Goal: Information Seeking & Learning: Check status

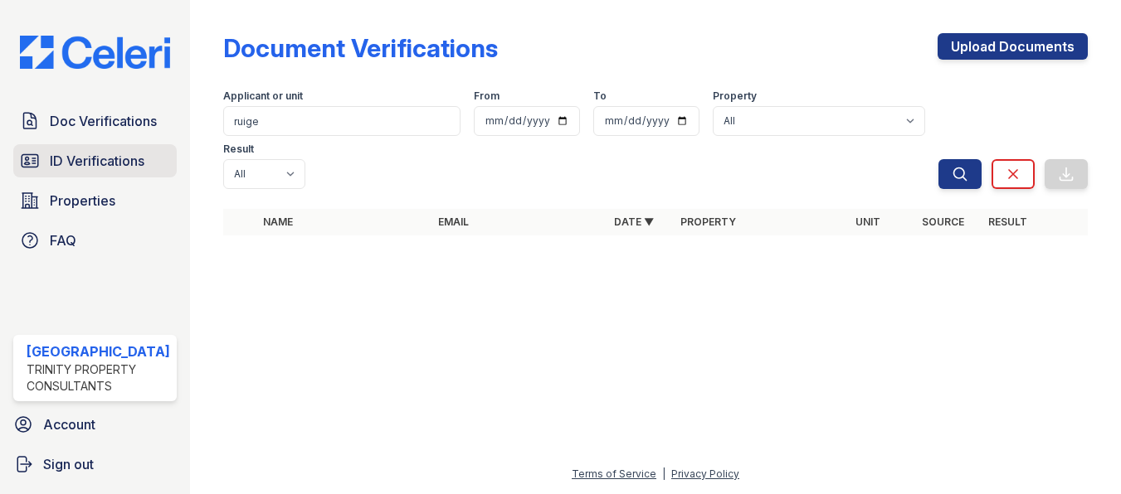
click at [64, 162] on span "ID Verifications" at bounding box center [97, 161] width 95 height 20
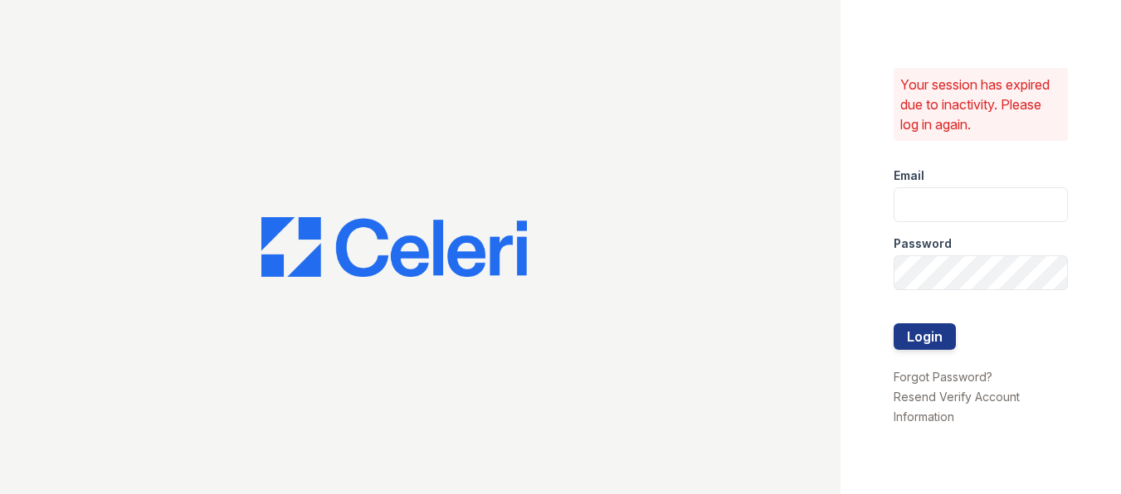
click at [318, 124] on div at bounding box center [420, 247] width 840 height 494
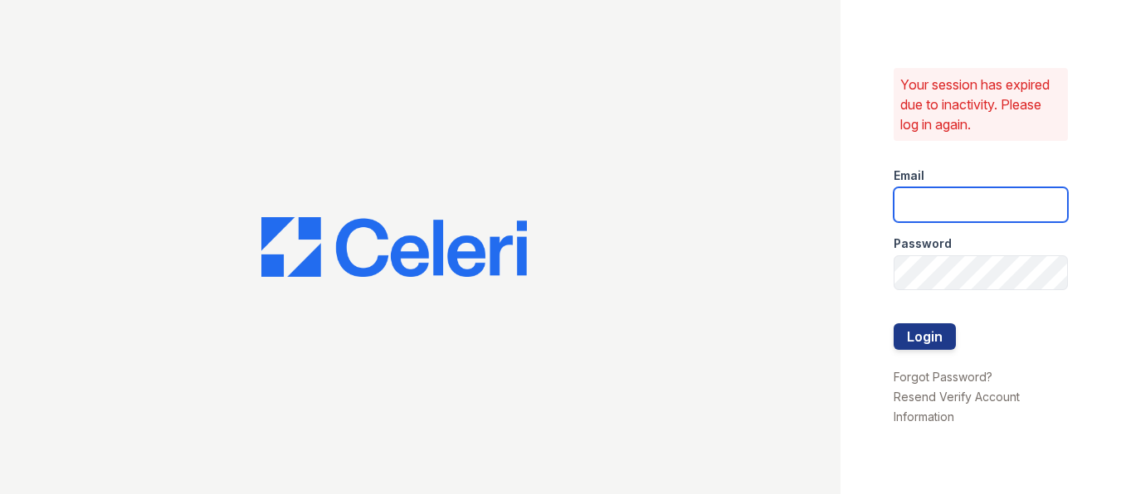
type input "arrivestreetervilleleasing@trinity-pm.com"
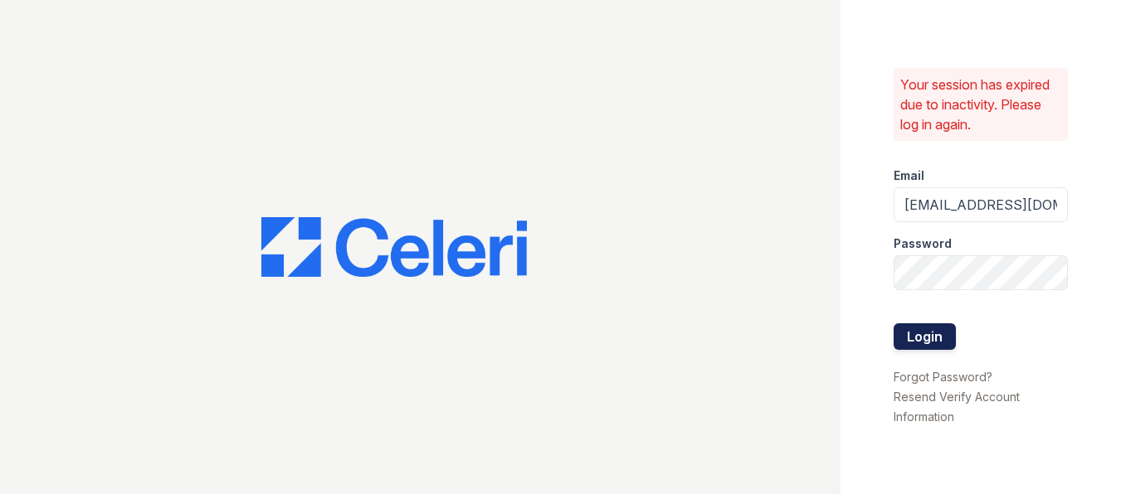
click at [946, 349] on button "Login" at bounding box center [924, 336] width 62 height 27
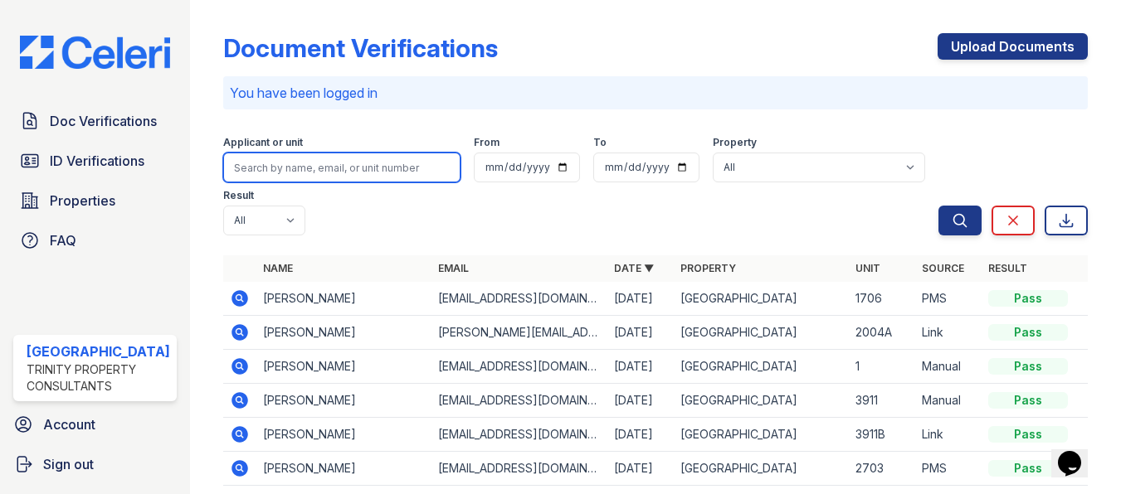
click at [376, 163] on input "search" at bounding box center [341, 168] width 237 height 30
type input "[PERSON_NAME]"
click at [938, 206] on button "Search" at bounding box center [959, 221] width 43 height 30
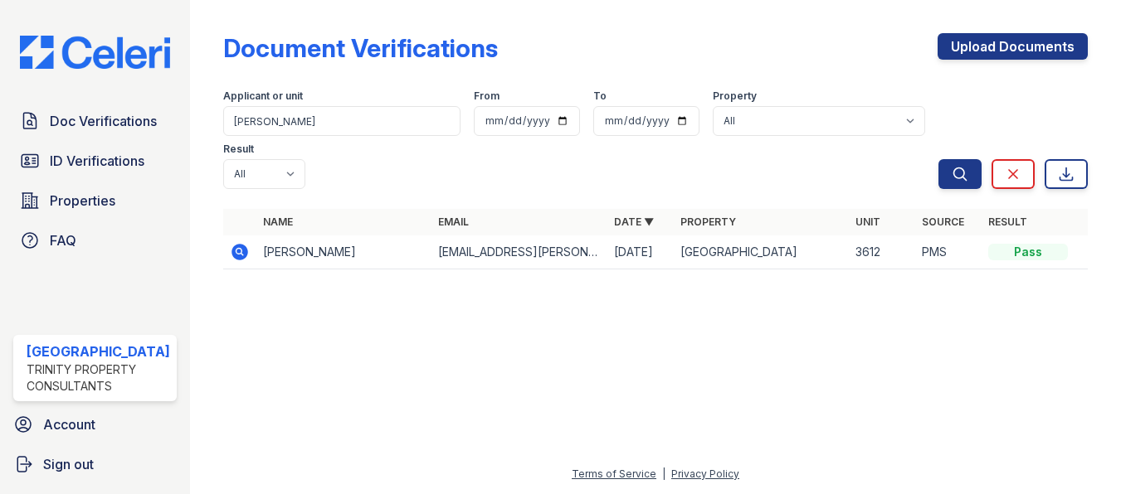
click at [231, 248] on icon at bounding box center [239, 252] width 17 height 17
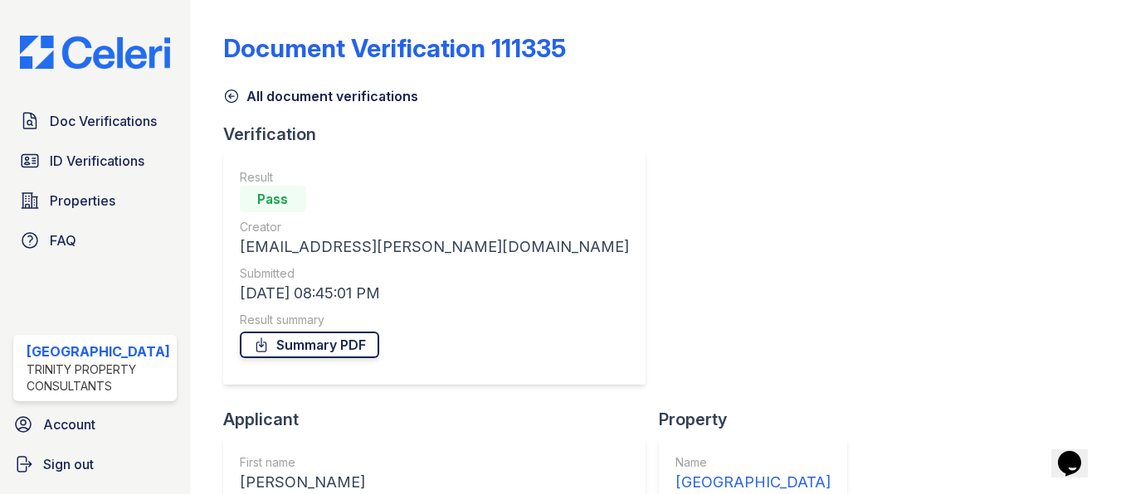
click at [342, 348] on link "Summary PDF" at bounding box center [309, 345] width 139 height 27
click at [84, 159] on span "ID Verifications" at bounding box center [97, 161] width 95 height 20
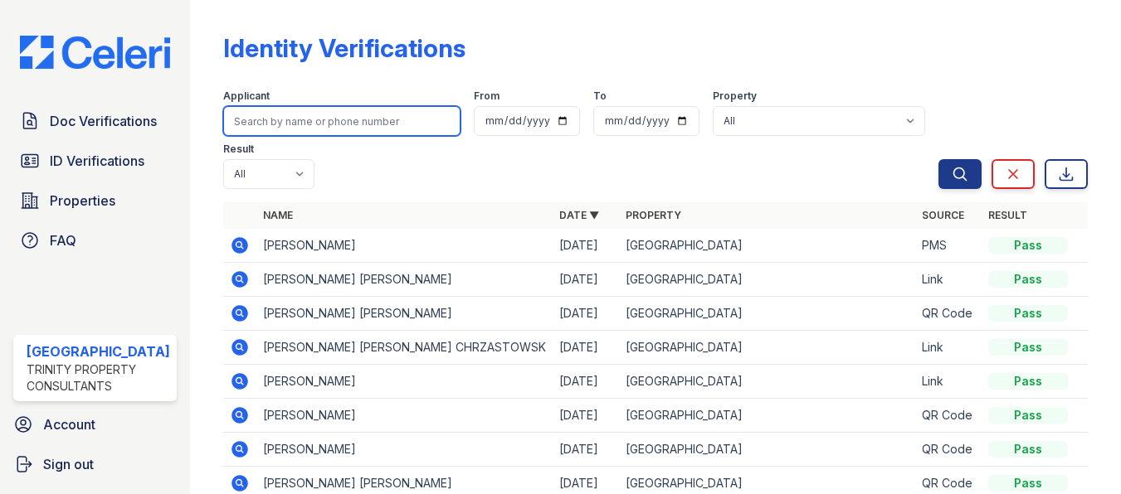
click at [316, 125] on input "search" at bounding box center [341, 121] width 237 height 30
type input "feld"
click at [938, 159] on button "Search" at bounding box center [959, 174] width 43 height 30
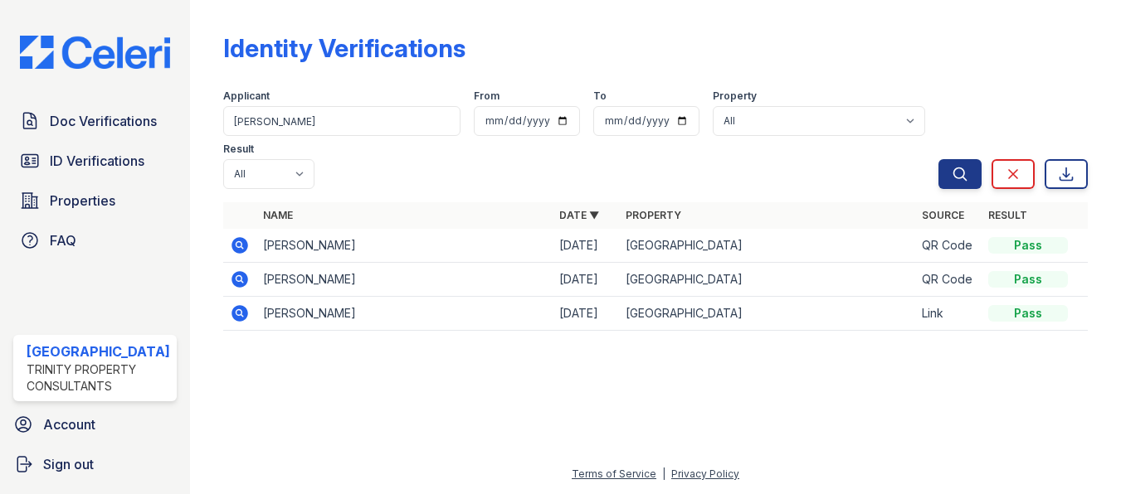
click at [236, 245] on icon at bounding box center [238, 244] width 4 height 4
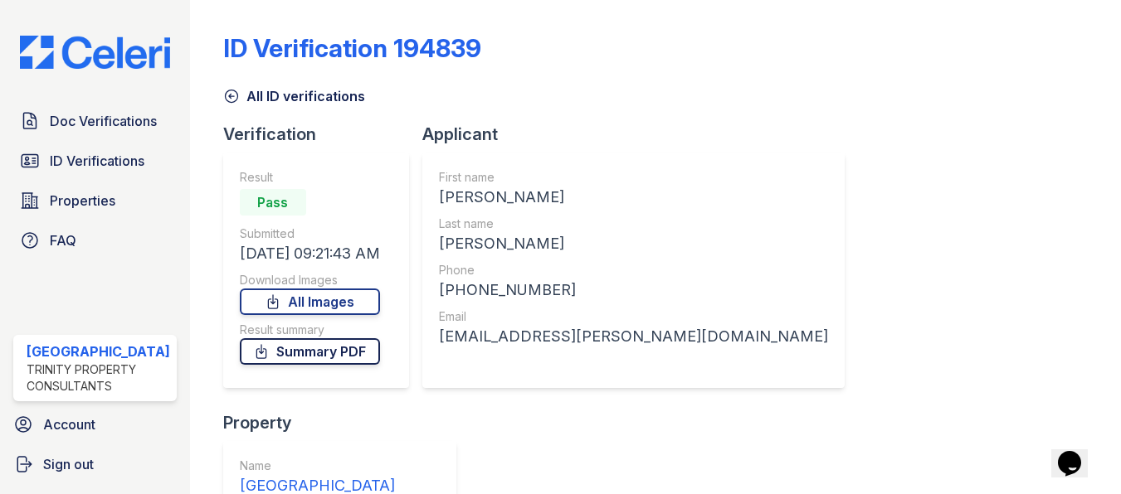
click at [330, 348] on link "Summary PDF" at bounding box center [310, 351] width 140 height 27
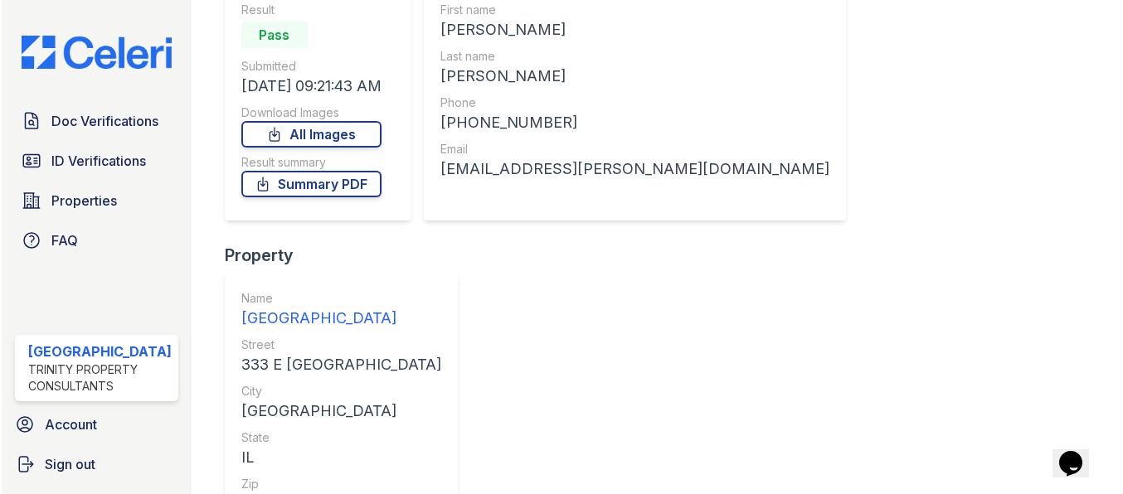
scroll to position [226, 0]
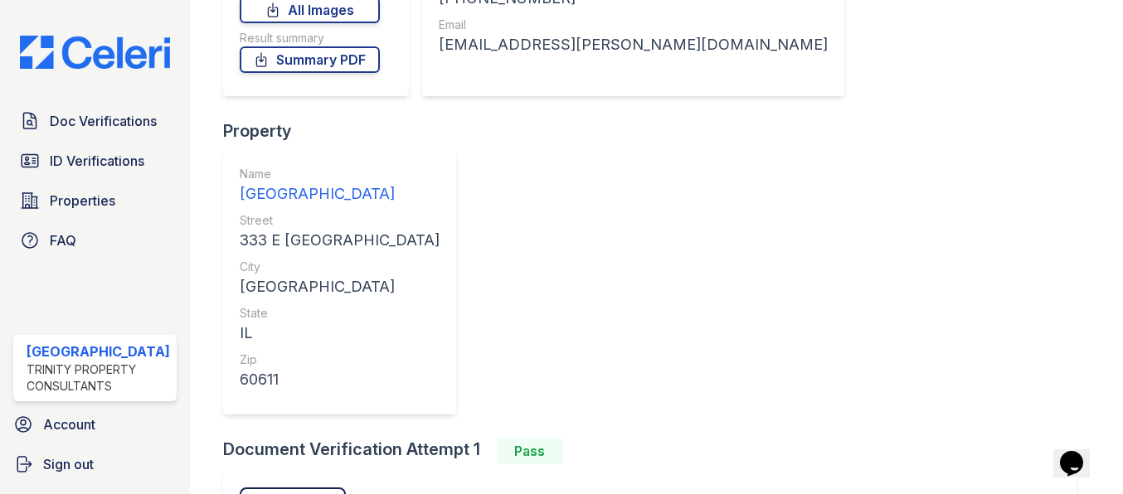
scroll to position [110, 0]
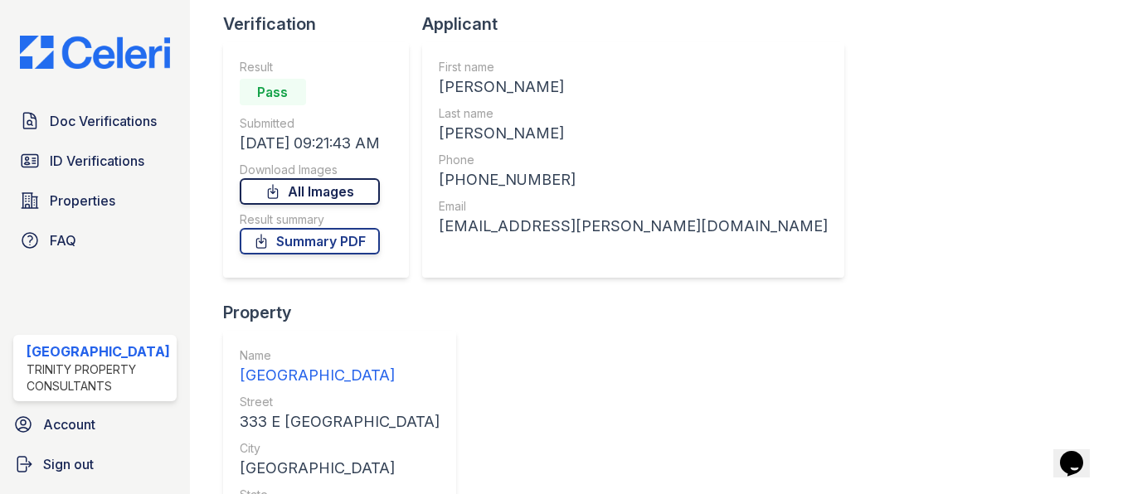
click at [309, 202] on link "All Images" at bounding box center [310, 191] width 140 height 27
click at [111, 151] on span "ID Verifications" at bounding box center [97, 161] width 95 height 20
